Goal: Check status

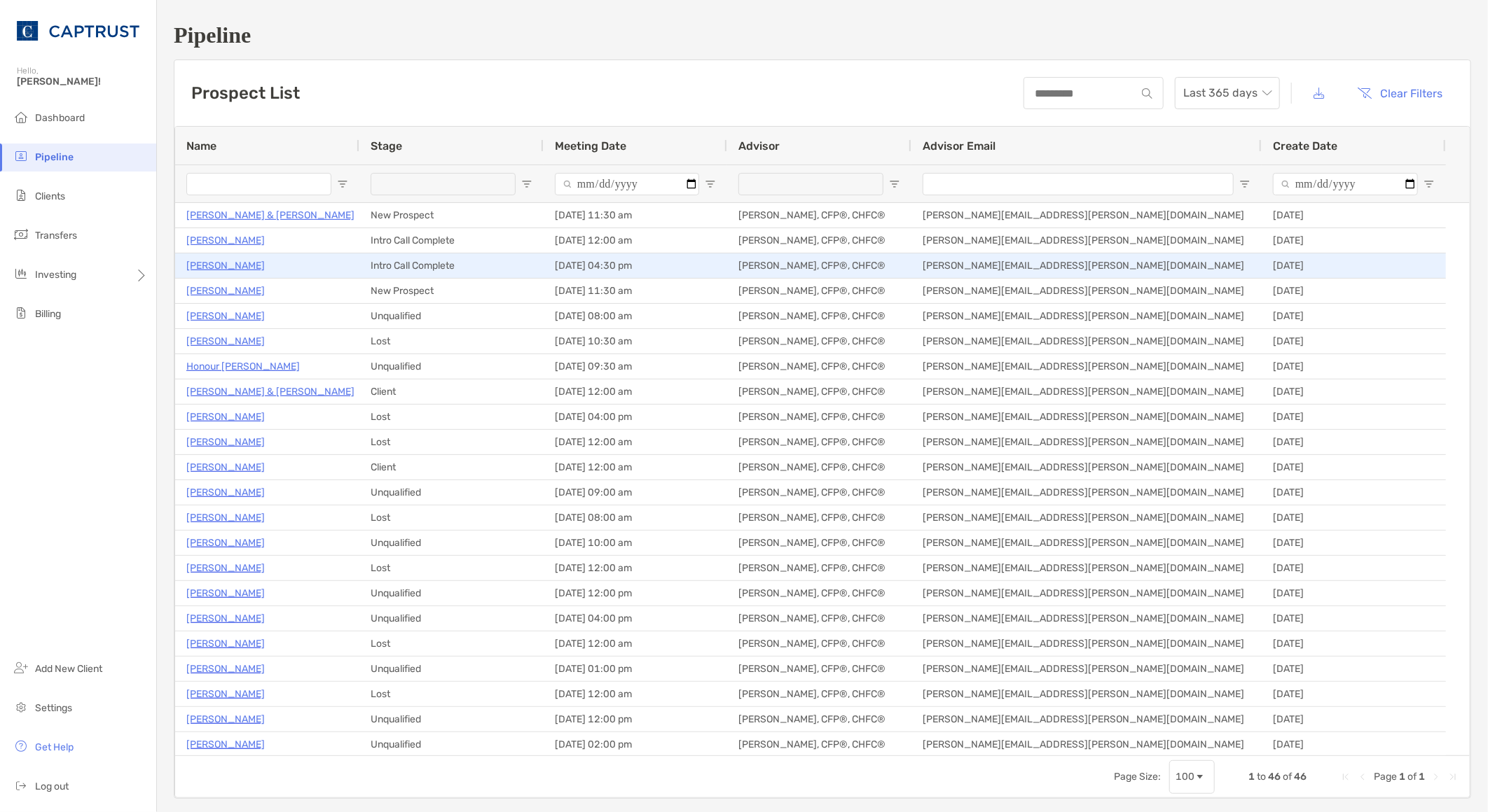
click at [226, 264] on p "[PERSON_NAME]" at bounding box center [226, 265] width 79 height 18
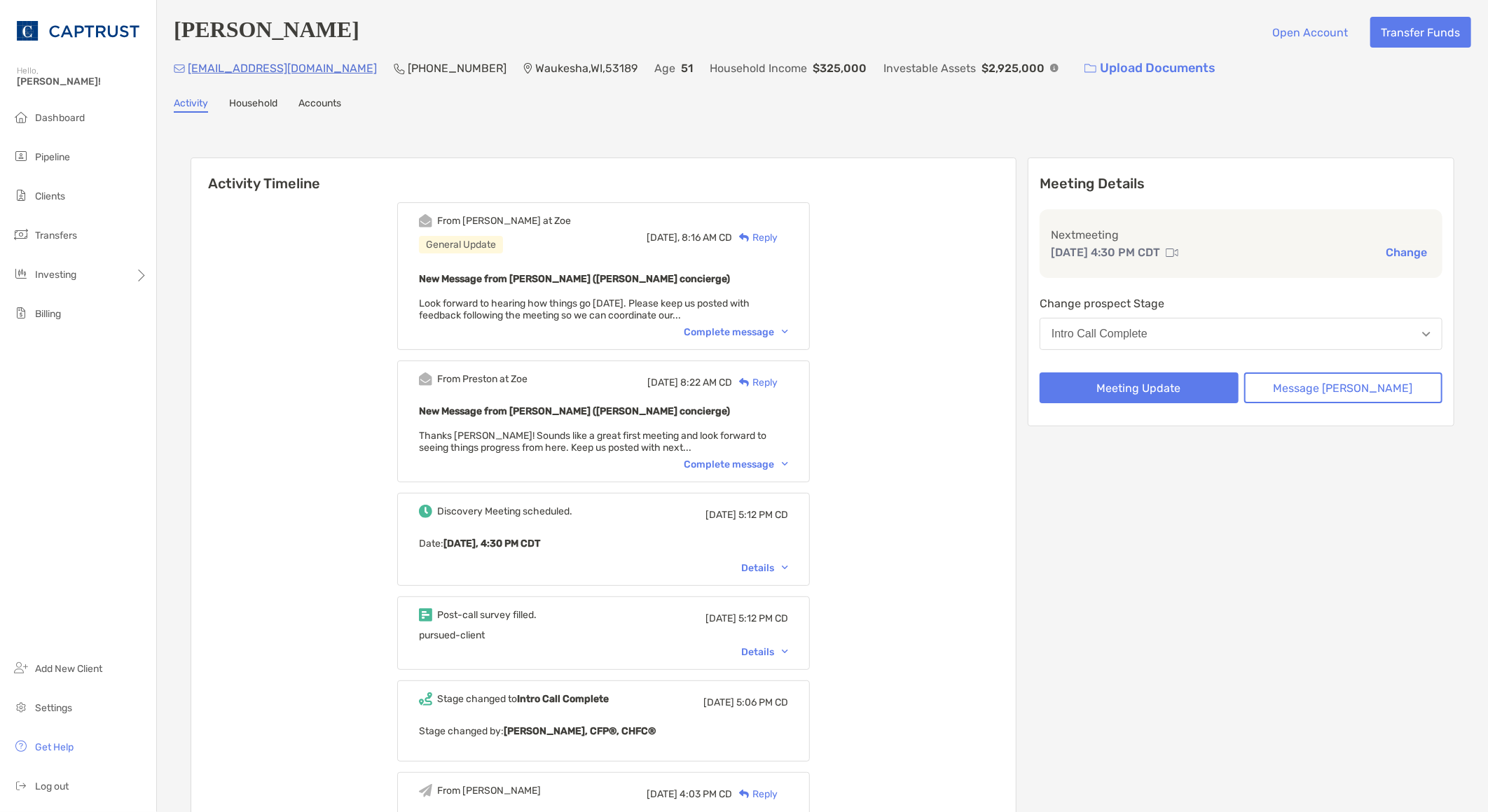
click at [86, 109] on li "Dashboard" at bounding box center [78, 119] width 156 height 28
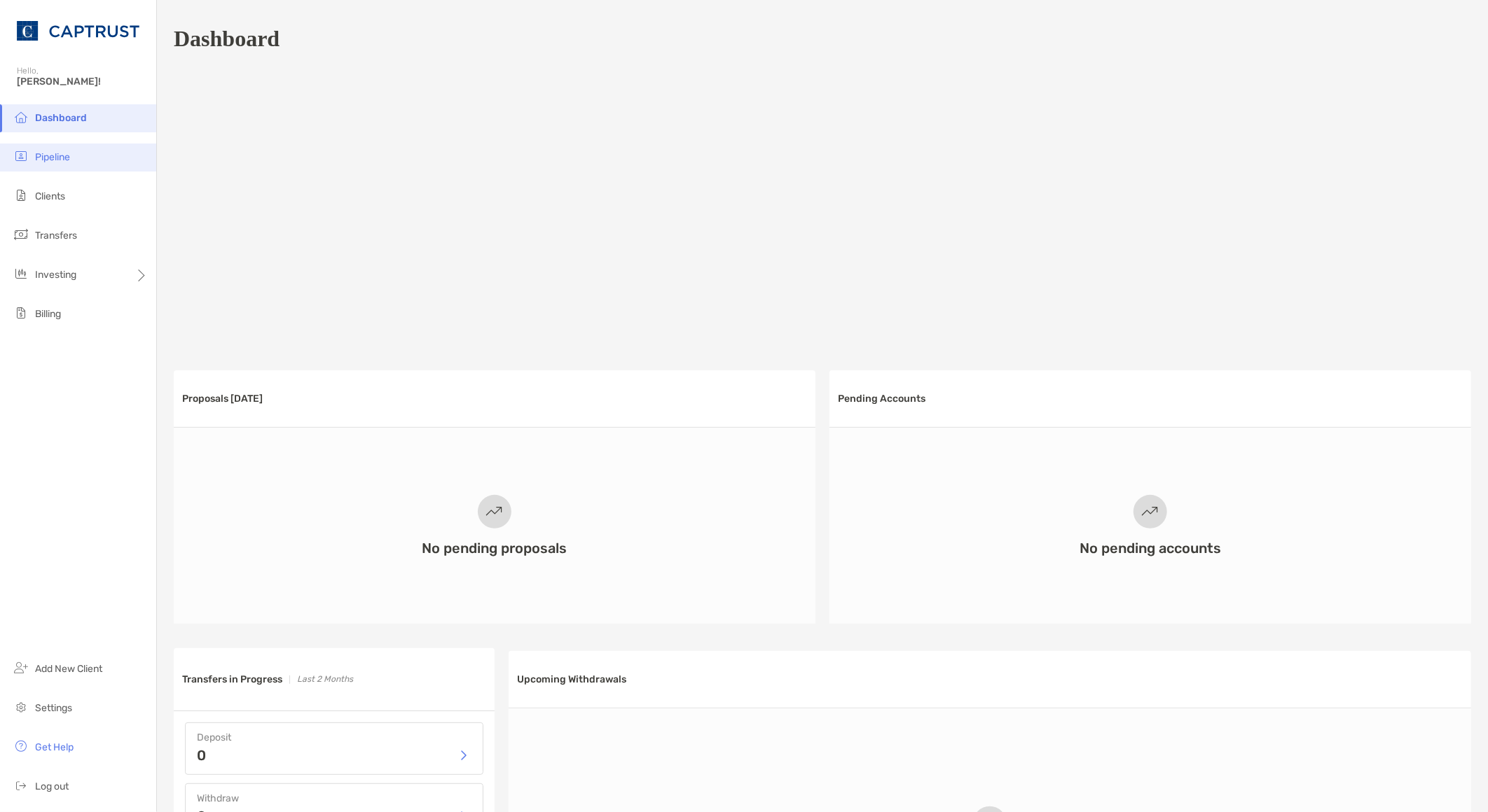
click at [54, 150] on li "Pipeline" at bounding box center [78, 158] width 156 height 28
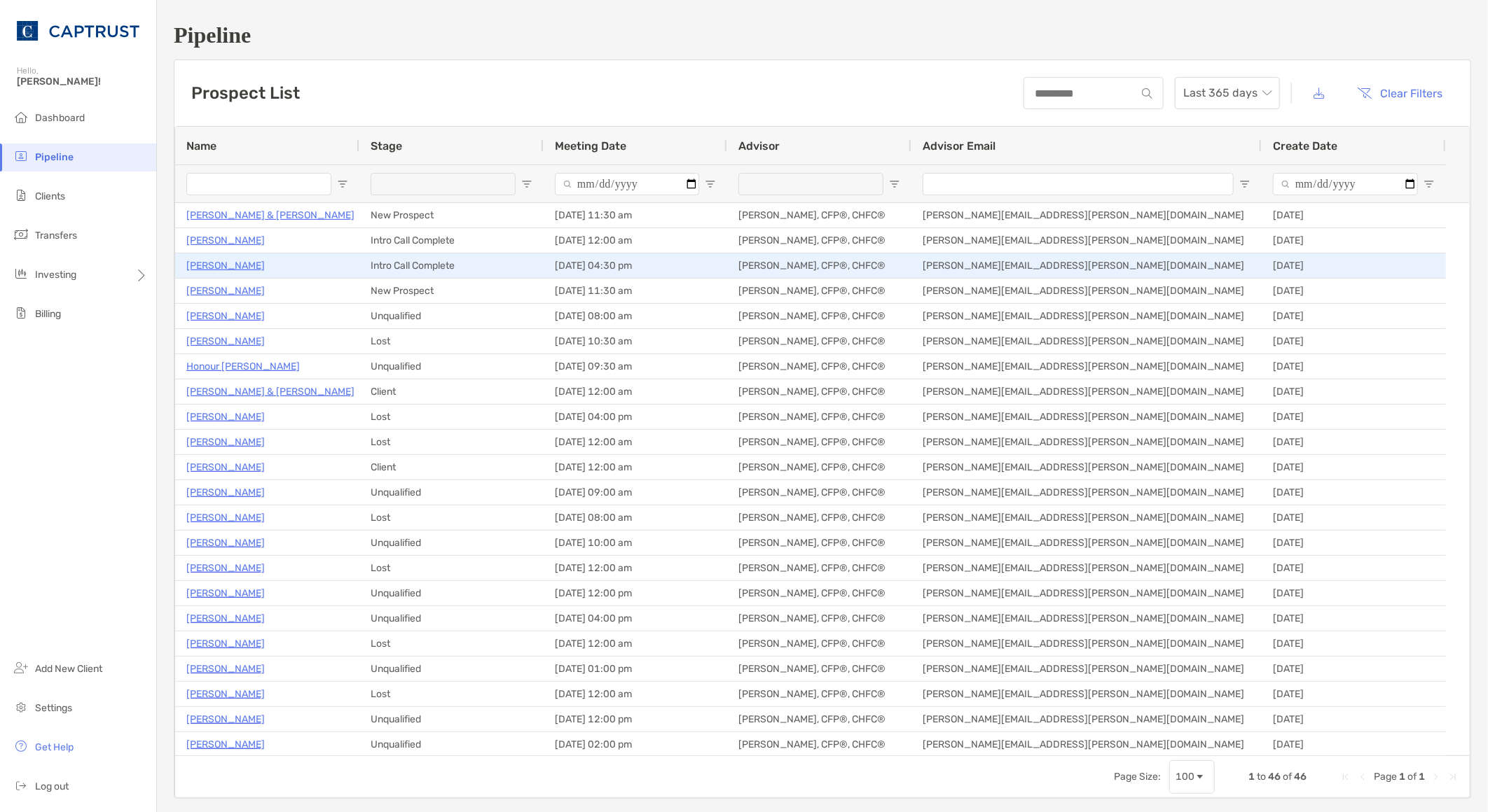
click at [238, 266] on p "[PERSON_NAME]" at bounding box center [226, 265] width 79 height 18
